Goal: Information Seeking & Learning: Learn about a topic

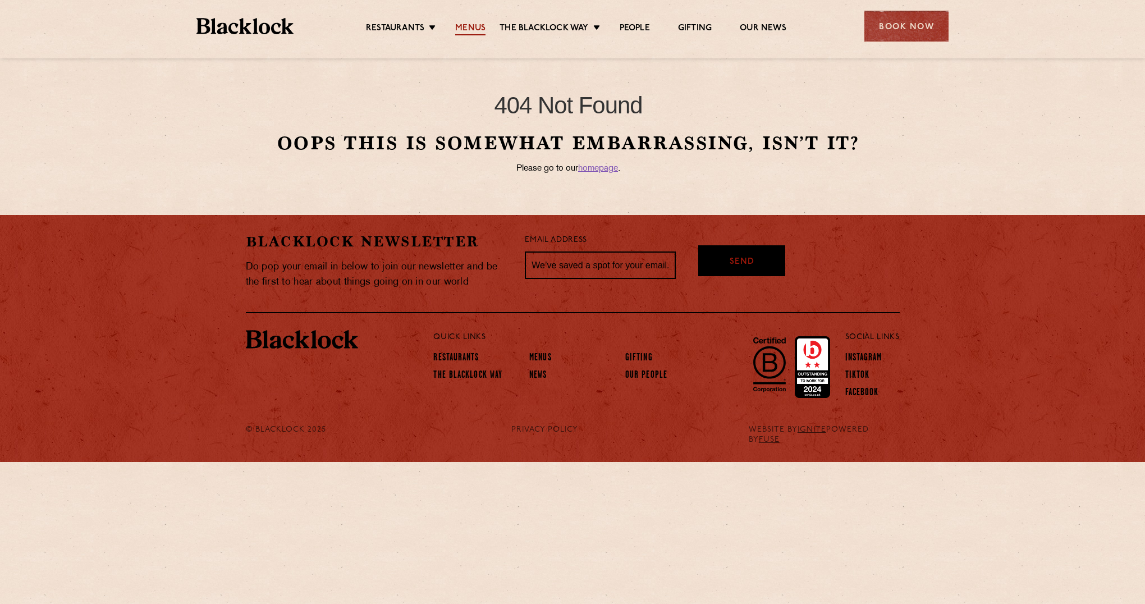
click at [474, 27] on link "Menus" at bounding box center [470, 29] width 30 height 12
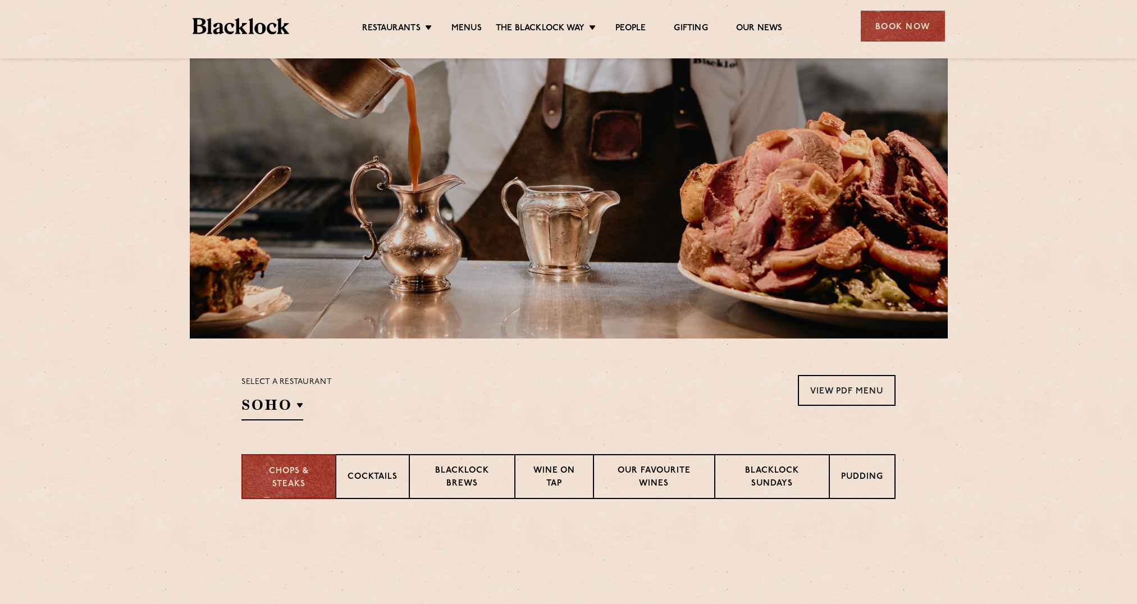
scroll to position [168, 0]
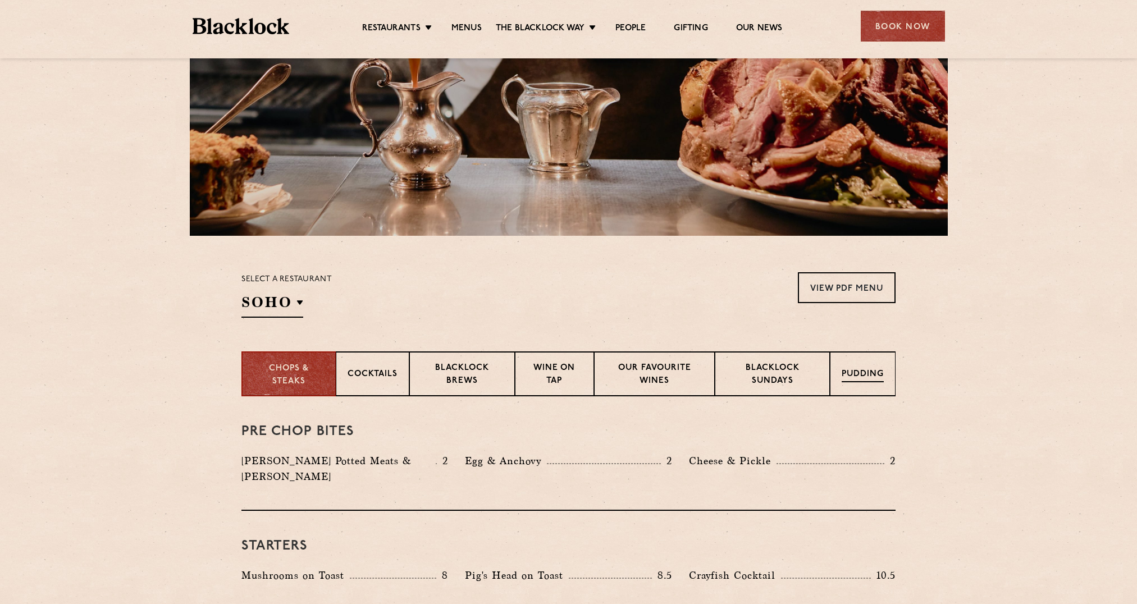
click at [873, 374] on p "Pudding" at bounding box center [862, 375] width 42 height 14
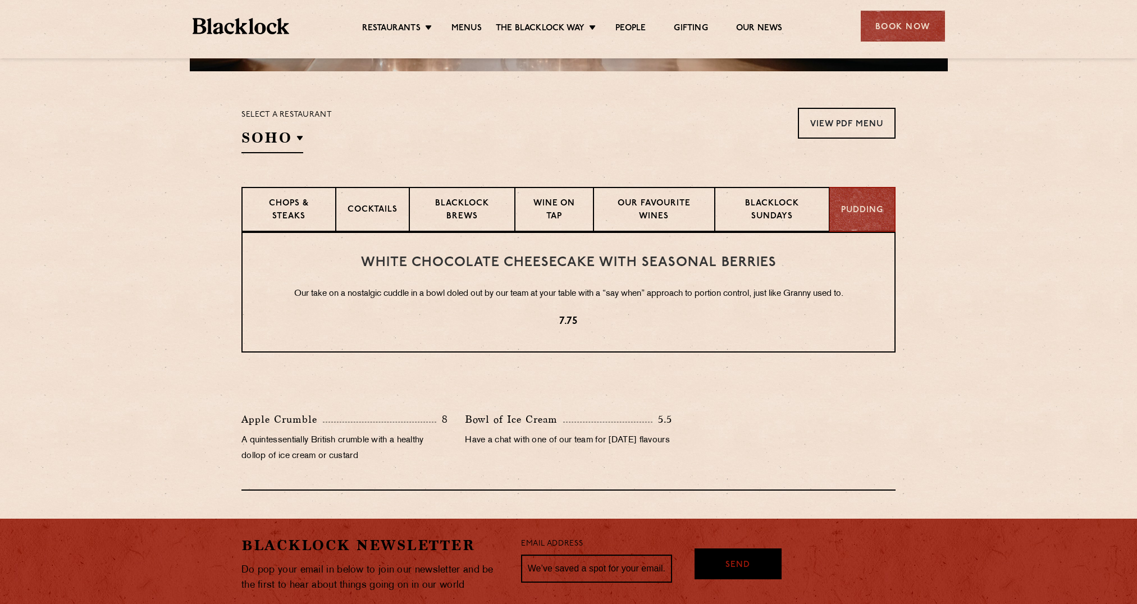
scroll to position [337, 0]
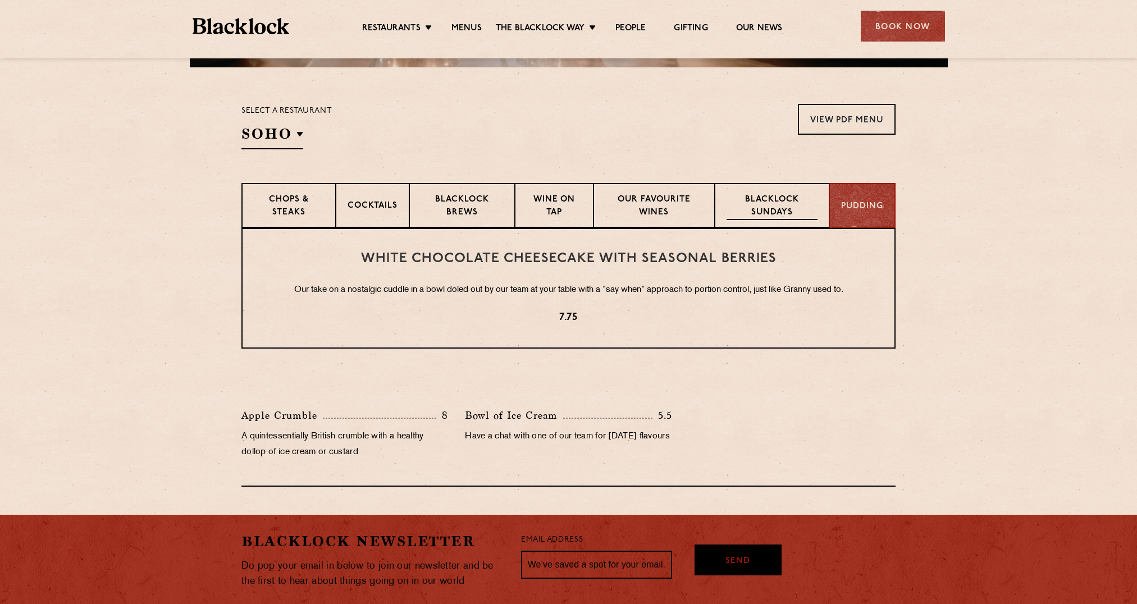
click at [768, 207] on p "Blacklock Sundays" at bounding box center [771, 207] width 91 height 26
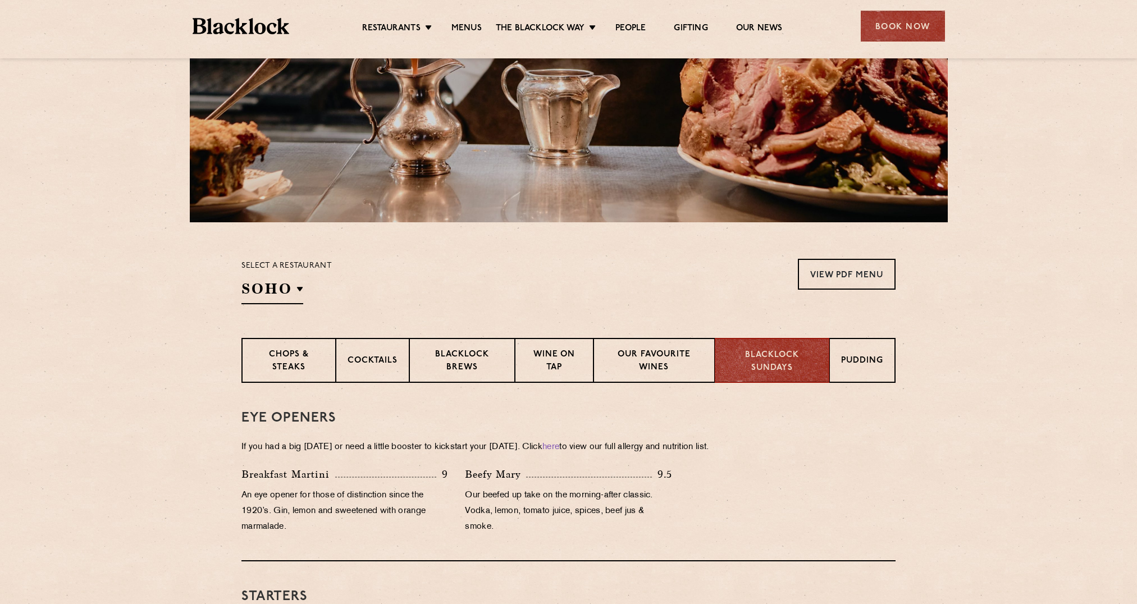
scroll to position [168, 0]
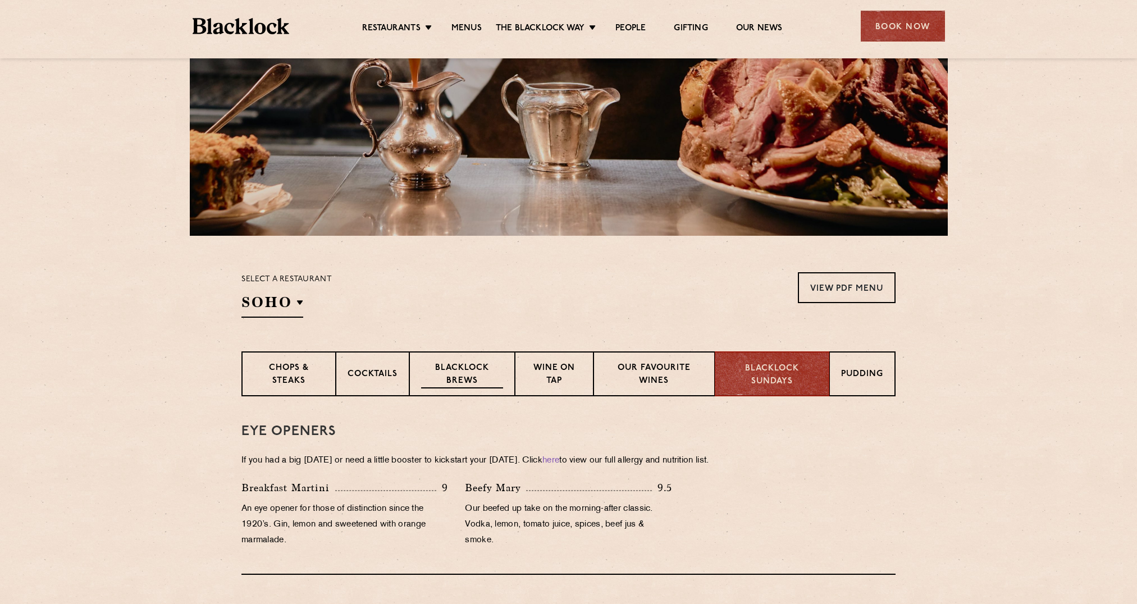
click at [473, 377] on p "Blacklock Brews" at bounding box center [462, 375] width 82 height 26
